Goal: Information Seeking & Learning: Learn about a topic

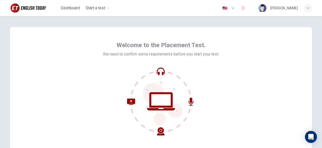
scroll to position [62, 0]
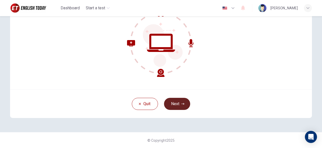
click at [178, 102] on button "Next" at bounding box center [177, 104] width 26 height 12
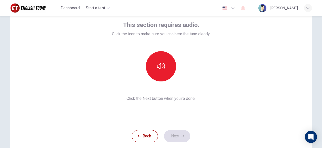
scroll to position [0, 0]
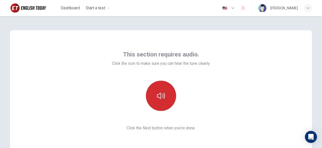
click at [158, 94] on icon "button" at bounding box center [161, 95] width 8 height 6
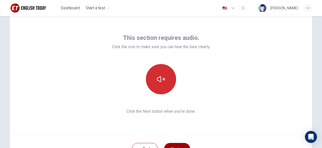
scroll to position [29, 0]
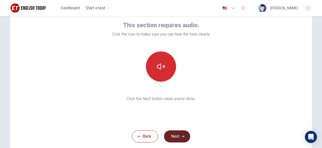
click at [176, 136] on button "Next" at bounding box center [177, 136] width 26 height 12
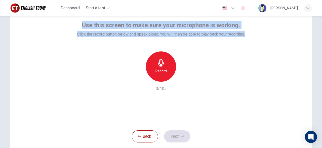
drag, startPoint x: 83, startPoint y: 25, endPoint x: 290, endPoint y: 34, distance: 206.8
click at [290, 34] on div "Use this screen to make sure your microphone is working. Click the record butto…" at bounding box center [161, 61] width 302 height 121
copy div "Use this screen to make sure your microphone is working. Click the record butto…"
click at [163, 69] on h6 "Record" at bounding box center [160, 71] width 11 height 6
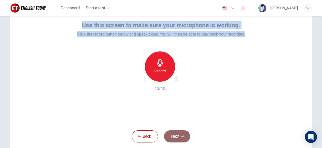
click at [178, 134] on button "Next" at bounding box center [177, 136] width 26 height 12
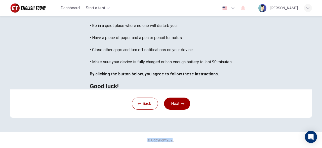
scroll to position [132, 0]
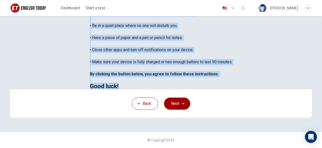
drag, startPoint x: 56, startPoint y: 45, endPoint x: 91, endPoint y: 70, distance: 43.2
click at [91, 70] on div "You are about to start a Placement Test . Before You Start the Test: • Once you…" at bounding box center [161, 19] width 143 height 139
copy div "You are about to start a Placement Test . Before You Start the Test: • Once you…"
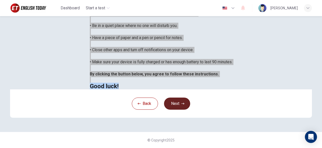
click at [174, 105] on button "Next" at bounding box center [177, 103] width 26 height 12
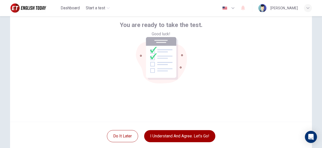
scroll to position [62, 0]
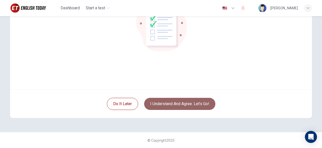
click at [179, 104] on button "I understand and agree. Let’s go!" at bounding box center [179, 104] width 71 height 12
click at [187, 104] on button "I understand and agree. Let’s go!" at bounding box center [179, 104] width 71 height 12
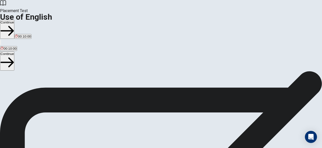
drag, startPoint x: 27, startPoint y: 46, endPoint x: 84, endPoint y: 87, distance: 70.1
click at [98, 96] on div "Use of English Section Directions You will answer 30 questions in total: • 15 g…" at bounding box center [161, 119] width 322 height 97
drag, startPoint x: 28, startPoint y: 59, endPoint x: 44, endPoint y: 74, distance: 22.4
click at [44, 74] on div "Use of English Section Directions You will answer 30 questions in total: • 15 g…" at bounding box center [161, 119] width 322 height 97
drag, startPoint x: 25, startPoint y: 63, endPoint x: 58, endPoint y: 93, distance: 44.8
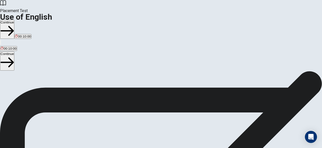
click at [58, 93] on span "You will answer 30 questions in total: • 15 grammar questions • 15 vocabulary q…" at bounding box center [62, 118] width 124 height 95
click at [14, 20] on button "Continue" at bounding box center [7, 29] width 14 height 19
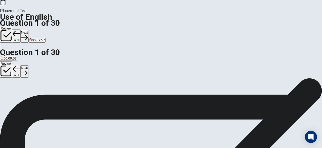
scroll to position [29, 0]
click at [38, 65] on div "D" at bounding box center [36, 63] width 6 height 4
click at [28, 30] on button "Next" at bounding box center [24, 36] width 8 height 12
click at [57, 65] on div "C" at bounding box center [47, 63] width 20 height 4
click at [28, 30] on button "Next" at bounding box center [24, 36] width 8 height 12
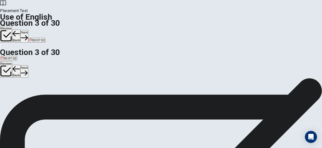
click at [17, 65] on div "B" at bounding box center [14, 63] width 5 height 4
click at [28, 30] on button "Next" at bounding box center [24, 36] width 8 height 12
click at [34, 65] on div "B" at bounding box center [24, 63] width 21 height 4
click at [28, 30] on button "Next" at bounding box center [24, 36] width 8 height 12
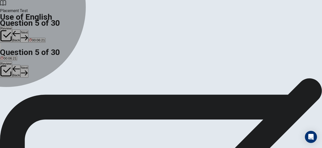
click at [30, 65] on div "D" at bounding box center [27, 63] width 6 height 4
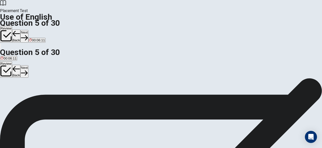
click at [28, 30] on button "Next" at bounding box center [24, 36] width 8 height 12
click at [54, 65] on div "D" at bounding box center [50, 63] width 8 height 4
click at [20, 30] on button "Next" at bounding box center [16, 36] width 8 height 12
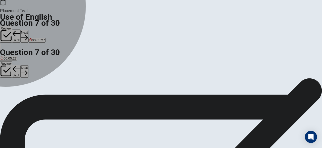
click at [9, 61] on div "A" at bounding box center [5, 63] width 9 height 4
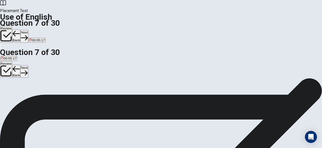
click at [36, 65] on div "D" at bounding box center [31, 63] width 10 height 4
click at [28, 30] on button "Next" at bounding box center [24, 36] width 8 height 12
click at [7, 61] on div "A" at bounding box center [4, 63] width 7 height 4
click at [28, 30] on button "Next" at bounding box center [24, 36] width 8 height 12
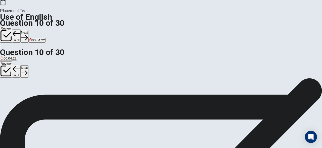
click at [18, 65] on div "B" at bounding box center [15, 63] width 6 height 4
click at [28, 30] on button "Next" at bounding box center [24, 36] width 8 height 12
click at [15, 65] on div "B" at bounding box center [11, 63] width 5 height 4
click at [20, 30] on button "Next" at bounding box center [16, 36] width 8 height 12
click at [29, 65] on div "B" at bounding box center [21, 63] width 16 height 4
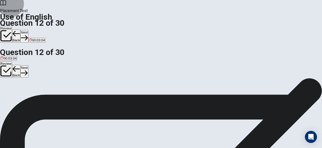
click at [28, 30] on button "Next" at bounding box center [24, 36] width 8 height 12
click at [37, 69] on button "D leave" at bounding box center [32, 65] width 9 height 9
click at [28, 30] on button "Next" at bounding box center [24, 36] width 8 height 12
click at [22, 65] on div "C" at bounding box center [20, 63] width 4 height 4
click at [28, 30] on button "Next" at bounding box center [24, 36] width 8 height 12
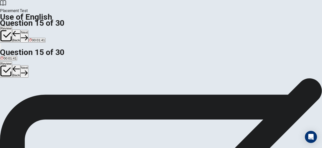
click at [15, 65] on div "B" at bounding box center [12, 63] width 6 height 4
click at [28, 30] on button "Next" at bounding box center [24, 36] width 8 height 12
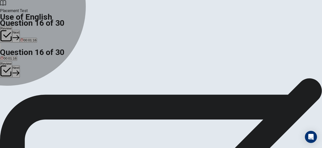
click at [29, 65] on div "C" at bounding box center [22, 63] width 14 height 4
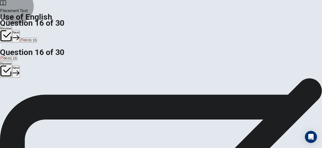
click at [19, 34] on icon "button" at bounding box center [16, 37] width 7 height 7
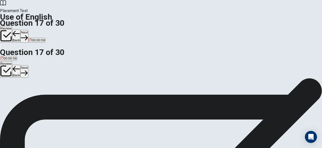
click at [15, 65] on div "B" at bounding box center [12, 63] width 6 height 4
click at [28, 30] on button "Next" at bounding box center [24, 36] width 8 height 12
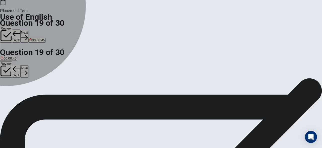
click at [8, 61] on div "A" at bounding box center [5, 63] width 8 height 4
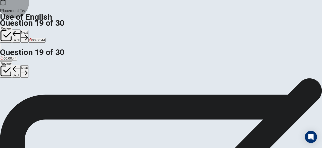
click at [28, 30] on button "Next" at bounding box center [24, 36] width 8 height 12
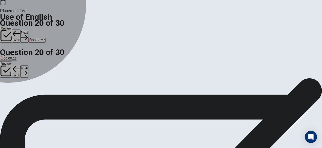
click at [7, 61] on div "A" at bounding box center [4, 63] width 7 height 4
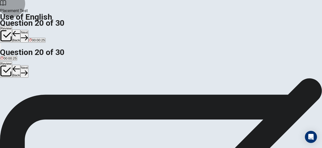
click at [28, 30] on button "Next" at bounding box center [24, 36] width 8 height 12
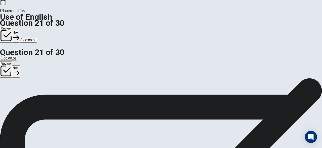
click at [6, 61] on div "A" at bounding box center [4, 63] width 6 height 4
click at [20, 30] on button "Next" at bounding box center [16, 36] width 8 height 12
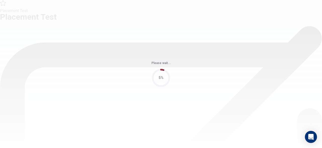
scroll to position [0, 0]
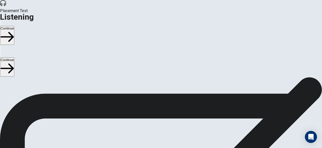
drag, startPoint x: 25, startPoint y: 44, endPoint x: 78, endPoint y: 103, distance: 78.8
click at [79, 105] on div "Listening Instructions There are 3 audio clips in this section. Each clip has 5…" at bounding box center [161, 116] width 322 height 78
click at [34, 77] on span "There are 3 audio clips in this section. Each clip has 5 questions. Before each…" at bounding box center [121, 115] width 243 height 77
drag, startPoint x: 27, startPoint y: 65, endPoint x: 79, endPoint y: 80, distance: 53.9
click at [79, 80] on span "There are 3 audio clips in this section. Each clip has 5 questions. Before each…" at bounding box center [121, 115] width 243 height 77
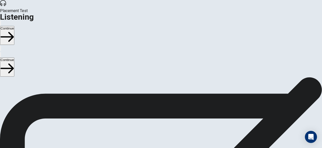
drag, startPoint x: 27, startPoint y: 48, endPoint x: 40, endPoint y: 56, distance: 15.1
click at [40, 77] on div "Listening Instructions There are 3 audio clips in this section. Each clip has 5…" at bounding box center [161, 116] width 322 height 78
drag, startPoint x: 25, startPoint y: 63, endPoint x: 85, endPoint y: 73, distance: 60.7
click at [85, 77] on span "There are 3 audio clips in this section. Each clip has 5 questions. Before each…" at bounding box center [121, 115] width 243 height 77
drag, startPoint x: 48, startPoint y: 72, endPoint x: 68, endPoint y: 79, distance: 20.6
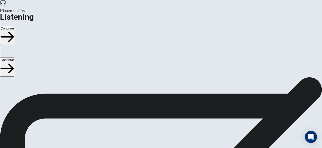
click at [68, 79] on span "There are 3 audio clips in this section. Each clip has 5 questions. Before each…" at bounding box center [121, 115] width 243 height 77
click at [14, 26] on button "Continue" at bounding box center [7, 35] width 14 height 19
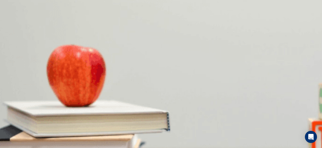
scroll to position [0, 0]
click at [50, 96] on div "B" at bounding box center [38, 98] width 25 height 4
click at [86, 117] on div "C" at bounding box center [68, 119] width 37 height 4
click at [7, 25] on icon "button" at bounding box center [4, 27] width 6 height 5
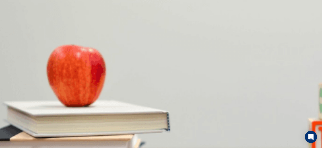
scroll to position [262, 0]
click at [40, 138] on div "A" at bounding box center [21, 140] width 40 height 4
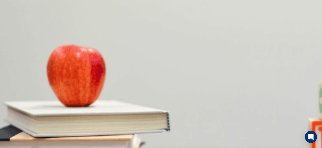
drag, startPoint x: 62, startPoint y: 72, endPoint x: 48, endPoint y: 72, distance: 13.3
drag, startPoint x: 52, startPoint y: 71, endPoint x: 46, endPoint y: 71, distance: 5.5
drag, startPoint x: 77, startPoint y: 71, endPoint x: 58, endPoint y: 71, distance: 19.6
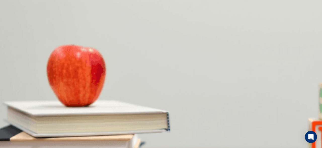
drag, startPoint x: 142, startPoint y: 79, endPoint x: 171, endPoint y: 80, distance: 29.4
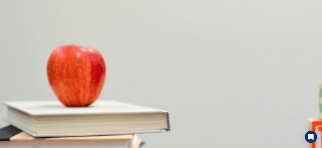
click at [32, 95] on span "Where is the man?" at bounding box center [16, 97] width 32 height 5
click at [41, 101] on div "B" at bounding box center [31, 103] width 22 height 4
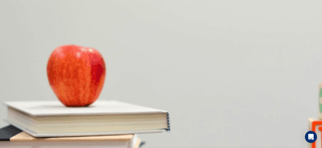
scroll to position [261, 0]
click at [89, 138] on div "B" at bounding box center [65, 140] width 48 height 4
drag, startPoint x: 81, startPoint y: 72, endPoint x: 42, endPoint y: 69, distance: 39.6
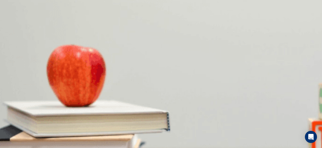
drag, startPoint x: 82, startPoint y: 72, endPoint x: 49, endPoint y: 72, distance: 32.7
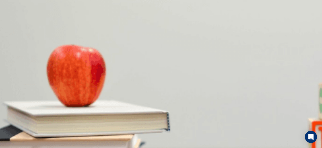
drag, startPoint x: 84, startPoint y: 72, endPoint x: 59, endPoint y: 69, distance: 25.3
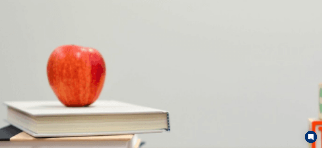
click at [19, 101] on div "A" at bounding box center [10, 103] width 18 height 4
click at [14, 26] on button "Continue" at bounding box center [7, 35] width 14 height 19
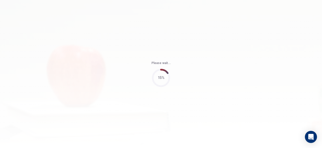
type input "86"
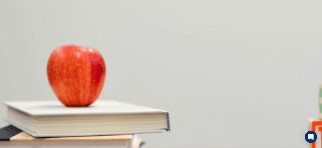
scroll to position [29, 0]
click at [30, 96] on div "A" at bounding box center [16, 98] width 30 height 4
click at [97, 117] on div "D" at bounding box center [84, 119] width 25 height 4
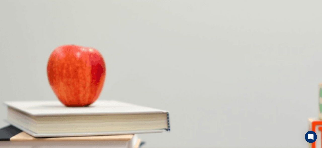
click at [19, 138] on div "C" at bounding box center [17, 140] width 6 height 4
click at [20, 137] on button "C $15" at bounding box center [16, 141] width 7 height 9
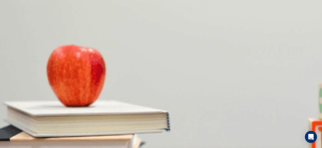
scroll to position [378, 0]
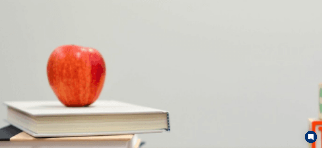
click at [68, 95] on button "B If he has a discount card" at bounding box center [49, 99] width 37 height 9
click at [14, 26] on button "Continue" at bounding box center [7, 35] width 14 height 19
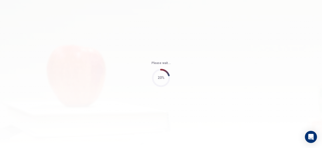
type input "70"
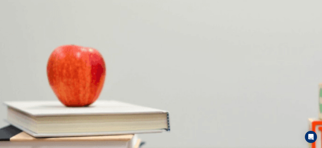
click at [13, 96] on div "B" at bounding box center [10, 98] width 6 height 4
click at [48, 117] on div "B" at bounding box center [34, 119] width 28 height 4
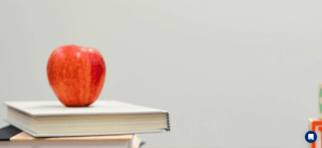
scroll to position [87, 0]
drag, startPoint x: 39, startPoint y: 71, endPoint x: 52, endPoint y: 73, distance: 13.1
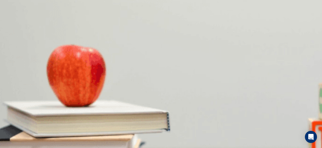
click at [15, 138] on div "A" at bounding box center [8, 140] width 14 height 4
drag, startPoint x: 71, startPoint y: 73, endPoint x: 40, endPoint y: 73, distance: 30.9
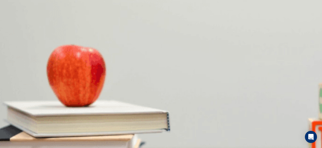
scroll to position [465, 0]
click at [48, 101] on div "D" at bounding box center [44, 103] width 8 height 4
click at [14, 26] on button "Continue" at bounding box center [7, 35] width 14 height 19
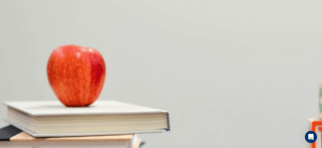
scroll to position [40, 0]
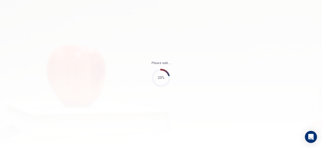
type input "66"
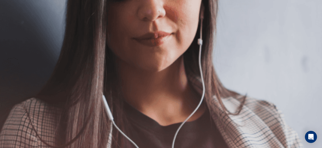
scroll to position [58, 0]
click at [14, 26] on button "Continue" at bounding box center [7, 35] width 14 height 19
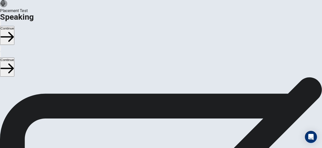
click at [14, 26] on button "Continue" at bounding box center [7, 35] width 14 height 19
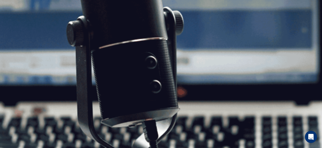
scroll to position [0, 0]
click at [14, 26] on button "Continue" at bounding box center [7, 35] width 14 height 19
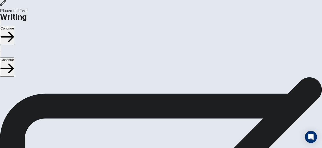
scroll to position [29, 0]
drag, startPoint x: 25, startPoint y: 35, endPoint x: 53, endPoint y: 62, distance: 38.4
click at [43, 60] on span "Write about your opinion on a topic. Important things to remember: Try to write…" at bounding box center [53, 95] width 107 height 95
click at [14, 26] on button "Continue" at bounding box center [7, 35] width 14 height 19
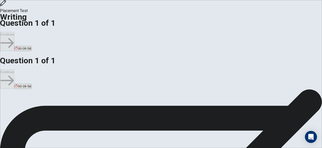
scroll to position [0, 0]
type textarea "I LIKE MUSIC POP, FOR TITLE "DIE WITH A SMILE" SING IS [PERSON_NAME], I LIKE IT…"
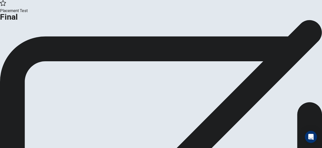
scroll to position [6, 0]
click at [20, 39] on button "Continue" at bounding box center [10, 35] width 20 height 7
